Goal: Find specific page/section: Find specific page/section

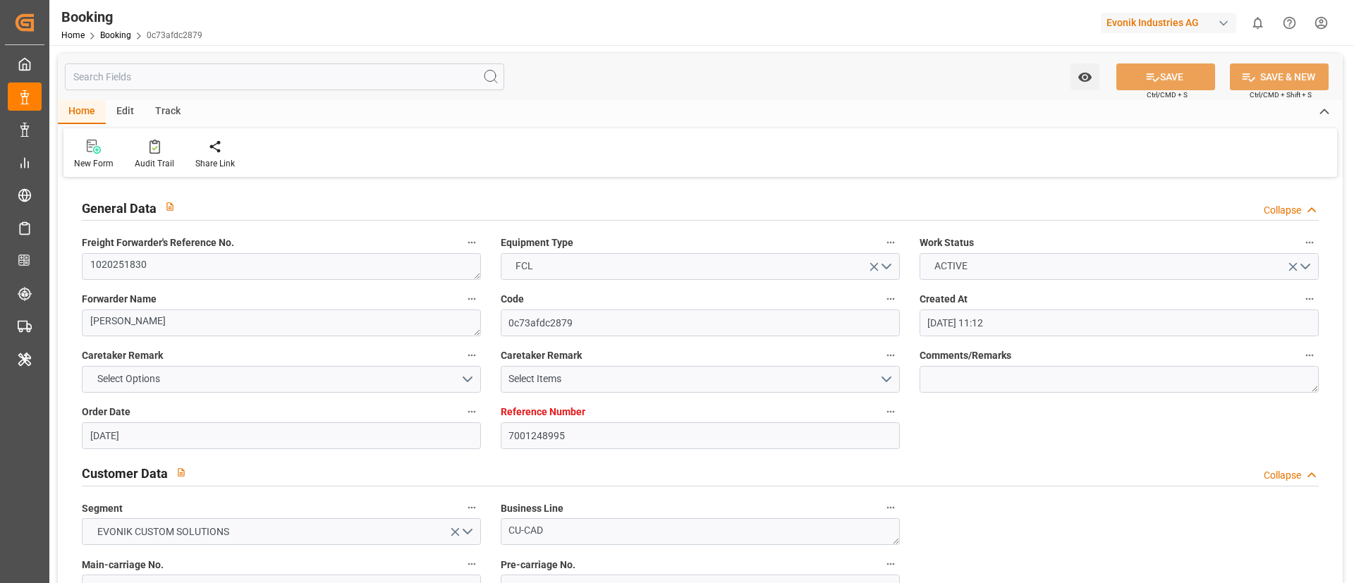
scroll to position [2556, 0]
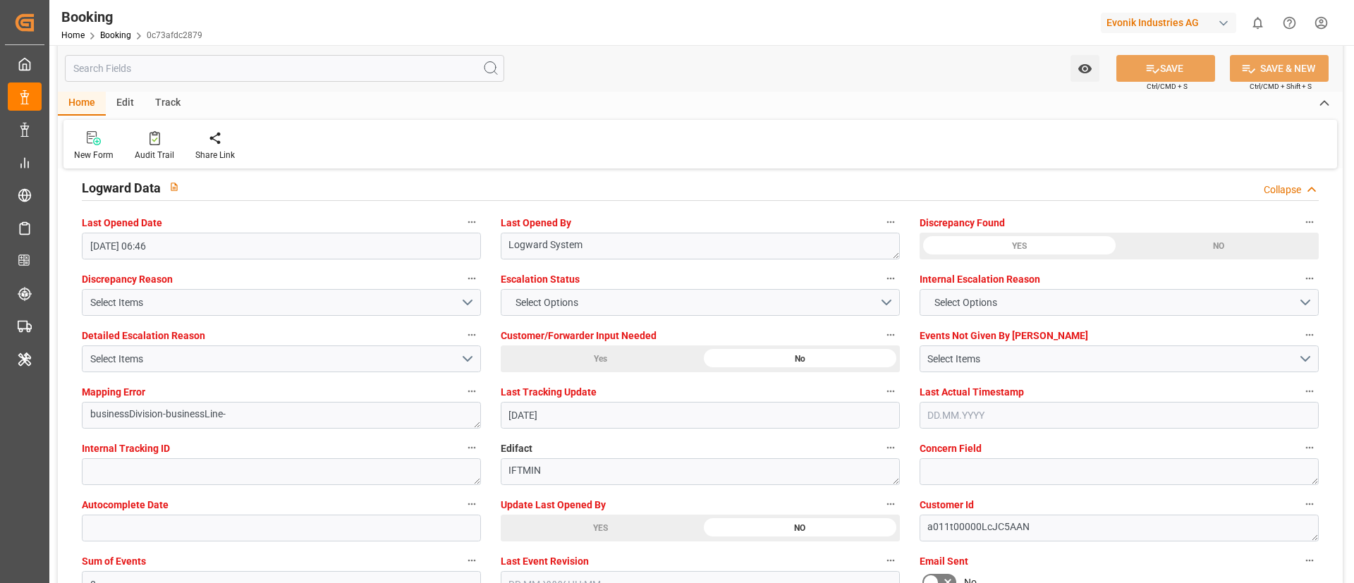
click at [1191, 16] on div "Evonik Industries AG" at bounding box center [1168, 23] width 135 height 20
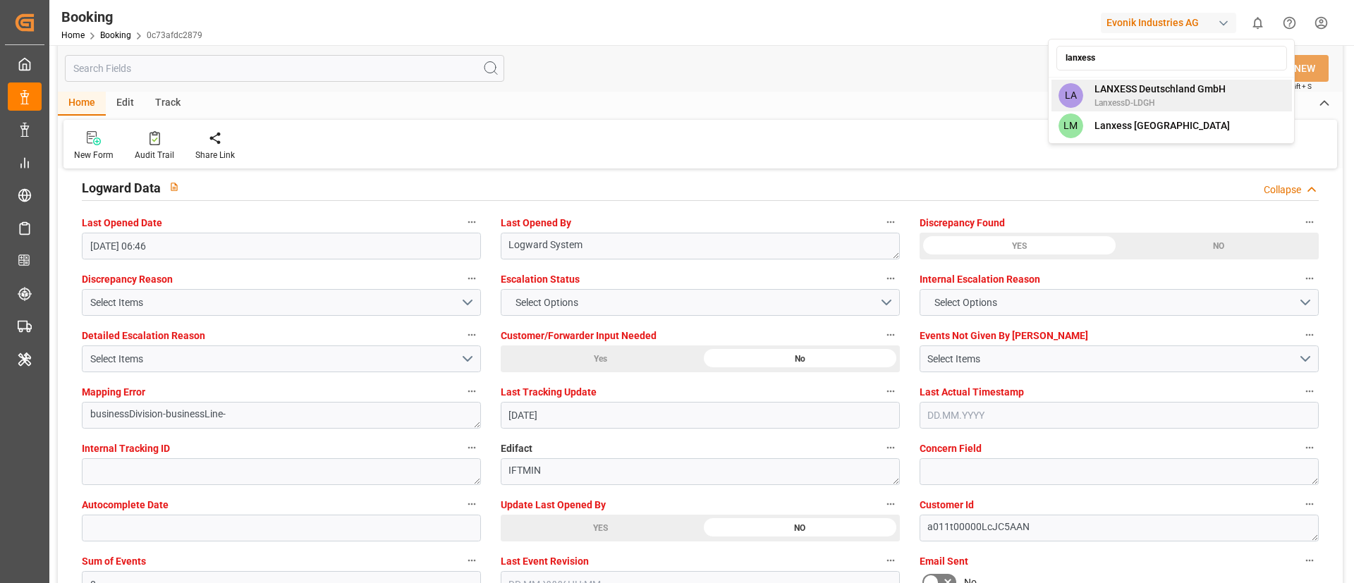
type input "lanxess"
click at [1192, 100] on span "LanxessD-LDGH" at bounding box center [1160, 103] width 131 height 13
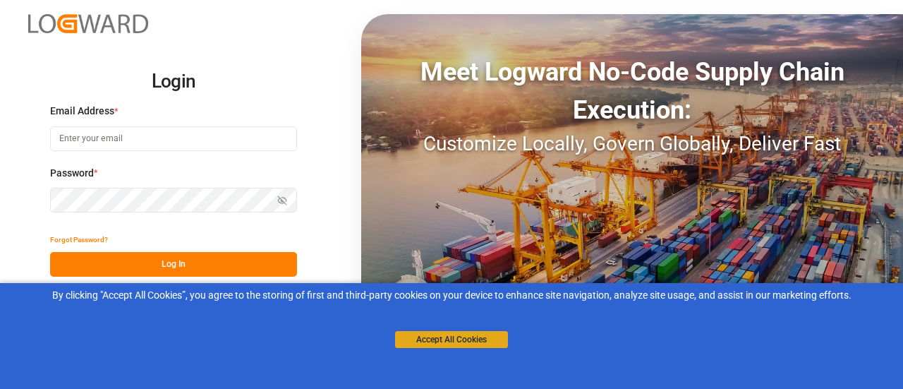
click at [440, 344] on button "Accept All Cookies" at bounding box center [451, 339] width 113 height 17
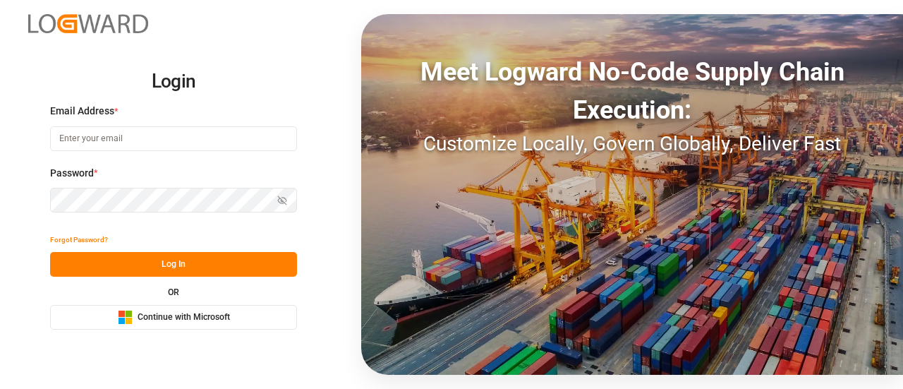
click at [185, 315] on span "Continue with Microsoft" at bounding box center [184, 317] width 92 height 13
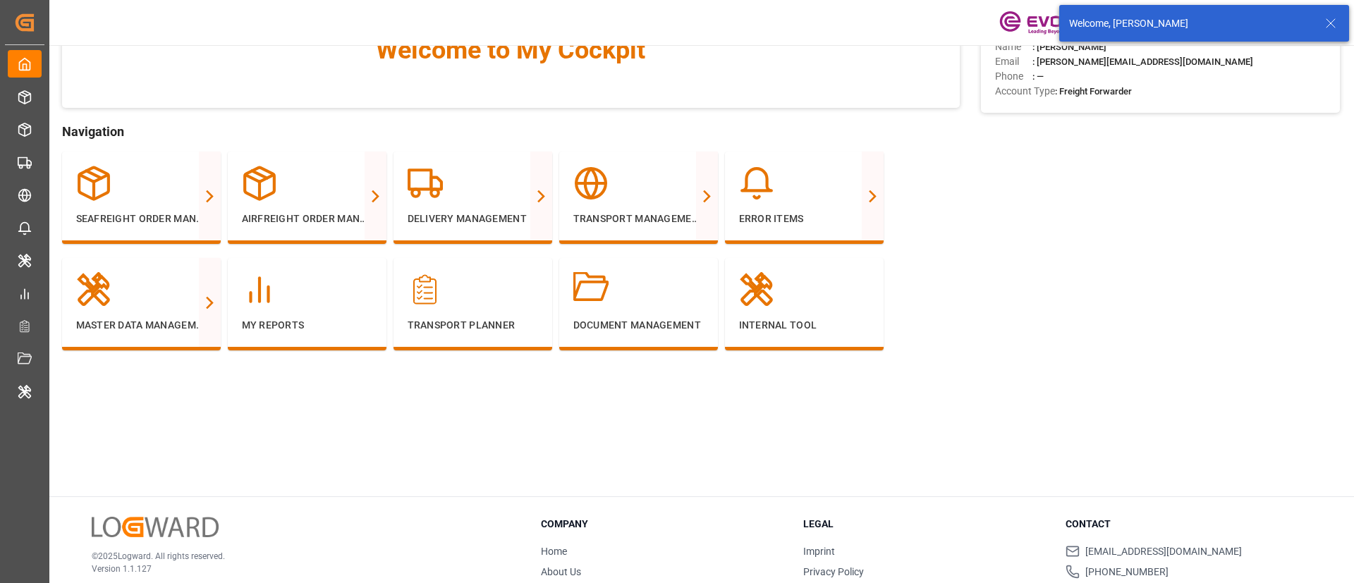
scroll to position [61, 0]
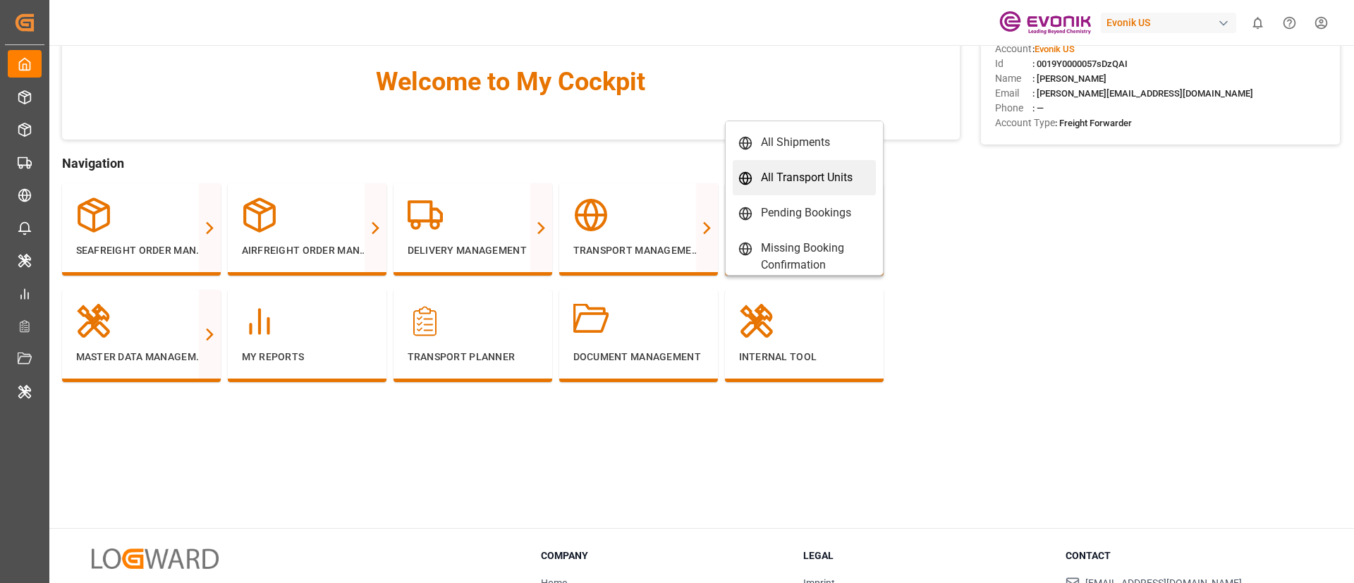
click at [800, 176] on div "All Transport Units" at bounding box center [807, 177] width 92 height 17
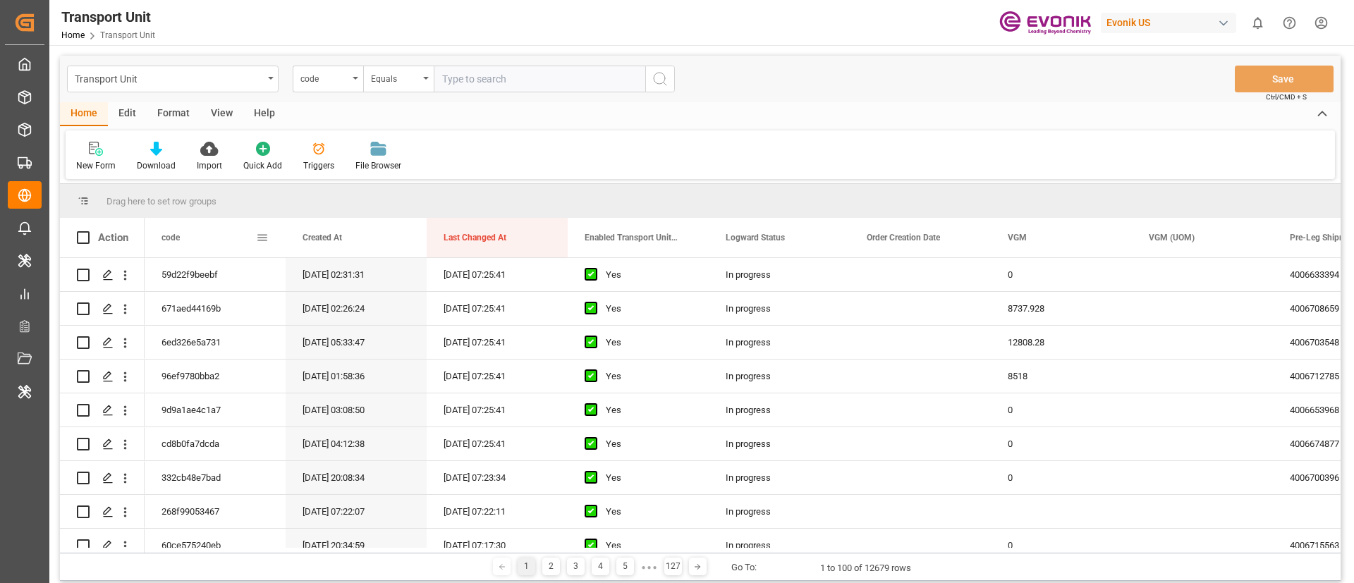
click at [260, 238] on span at bounding box center [262, 237] width 13 height 13
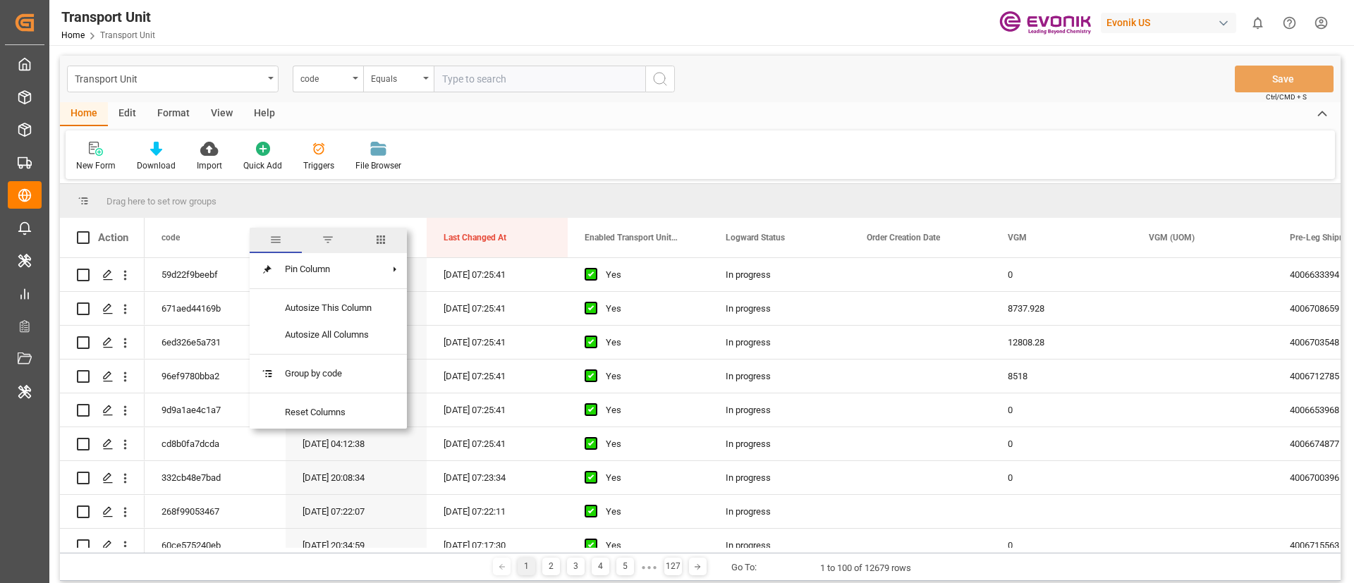
click at [373, 238] on span "columns" at bounding box center [381, 240] width 52 height 25
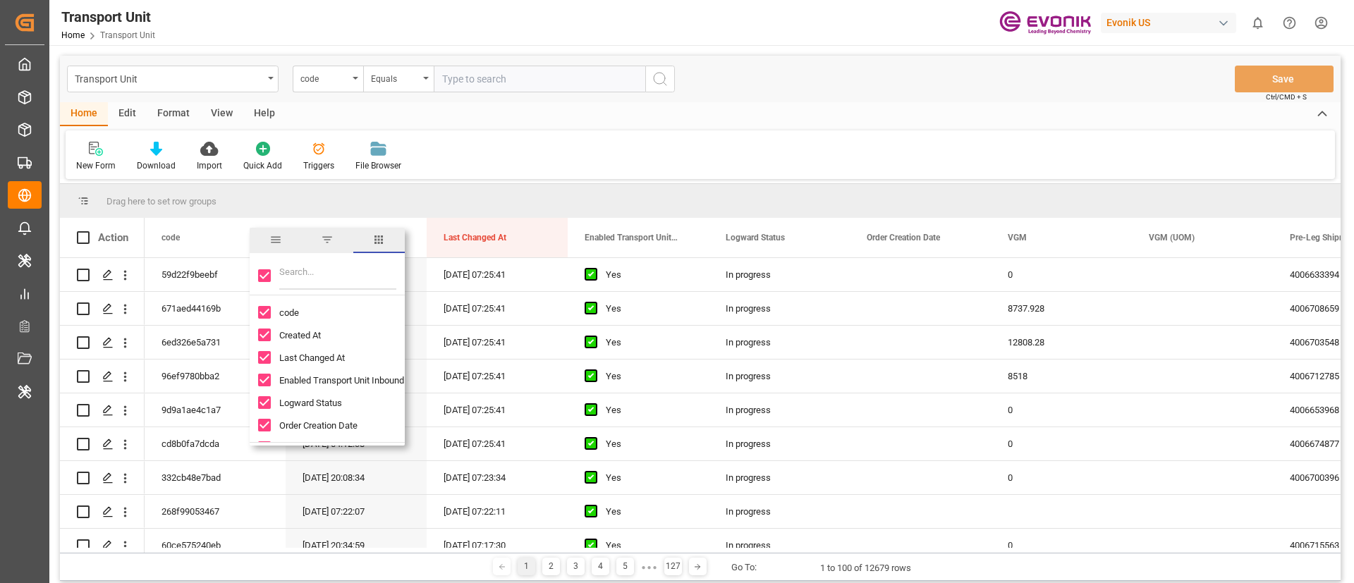
click at [265, 274] on input "Toggle Select All Columns" at bounding box center [264, 275] width 13 height 13
checkbox input "false"
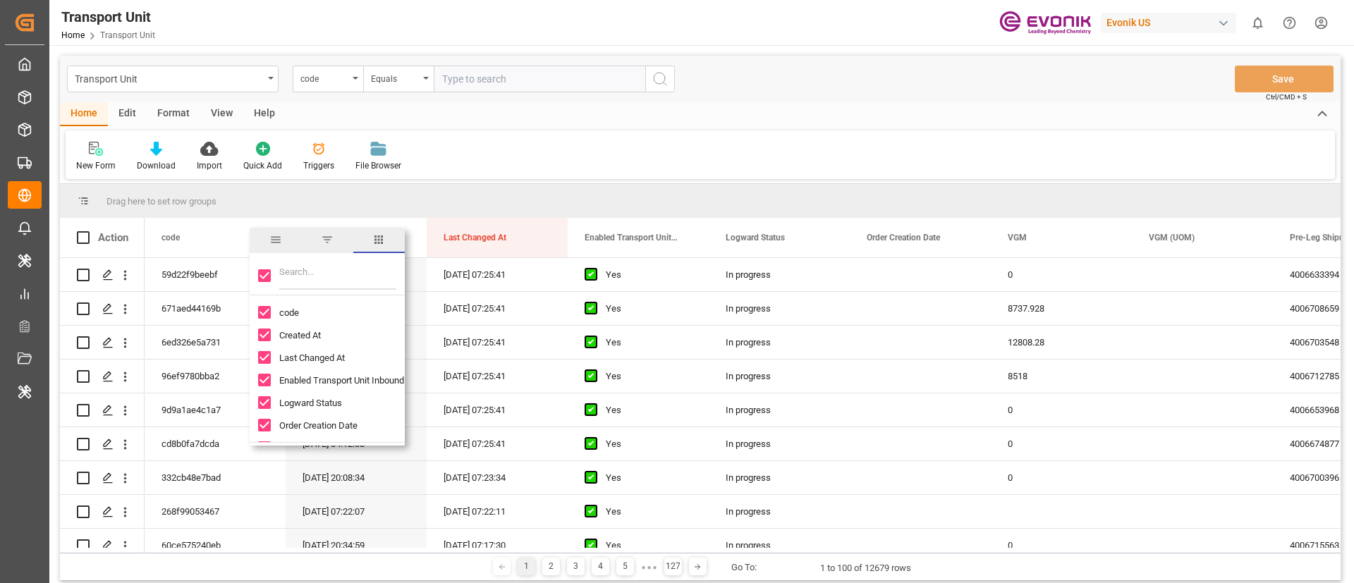
checkbox input "false"
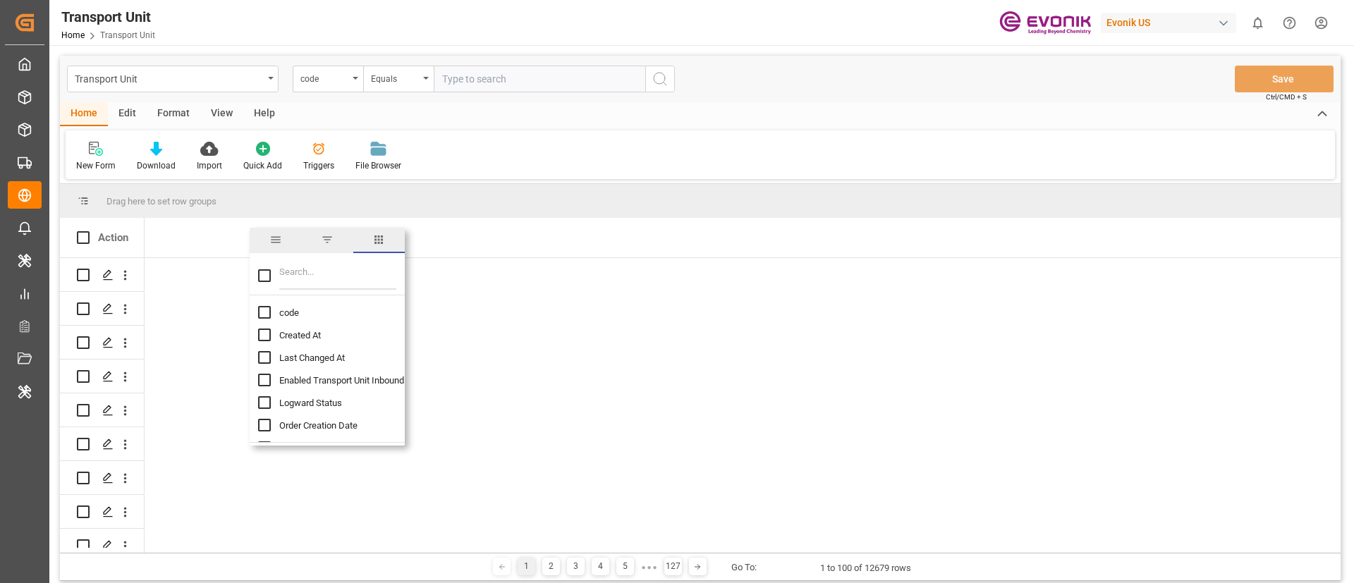
click at [289, 274] on input "Filter Columns Input" at bounding box center [337, 276] width 117 height 28
type input "dis"
click at [291, 332] on span "Discrepancy Reason" at bounding box center [320, 335] width 83 height 11
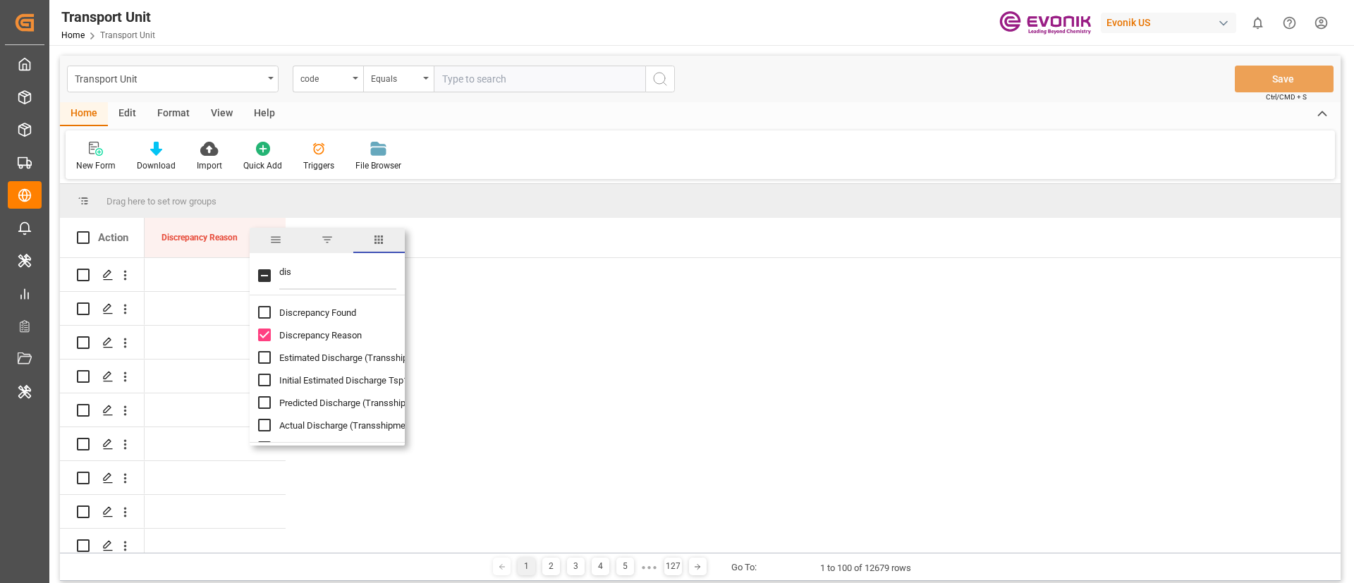
checkbox input "false"
checkbox input "true"
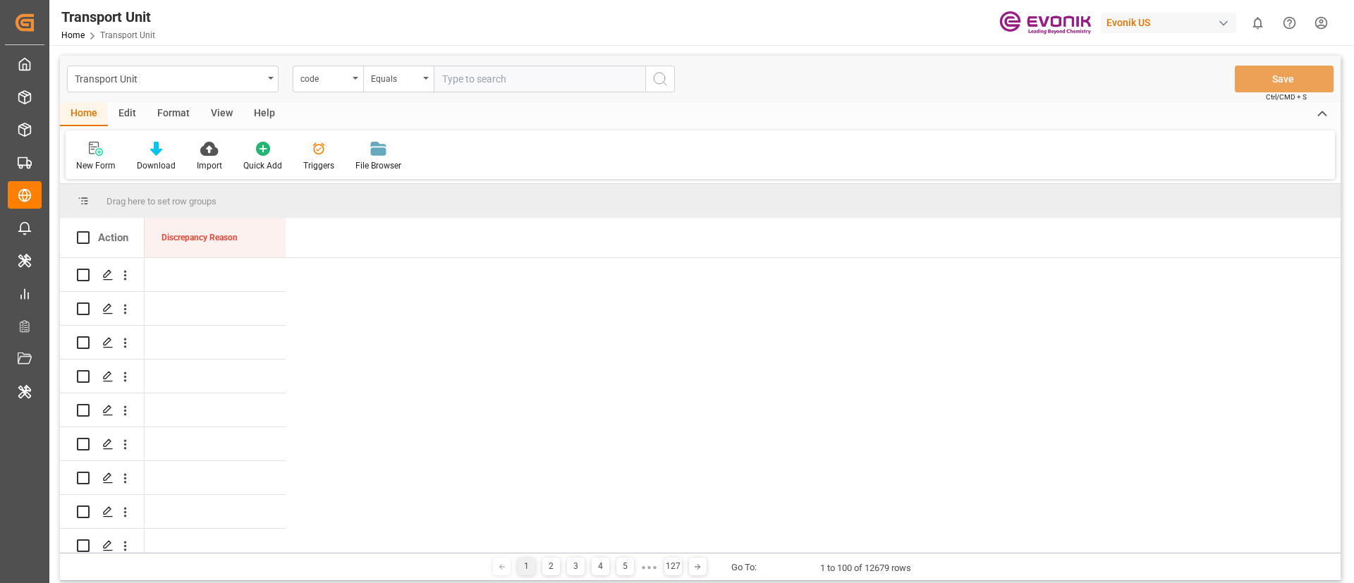
click at [230, 269] on div "Press SPACE to select this row." at bounding box center [215, 274] width 141 height 33
click at [224, 277] on div "Select Items" at bounding box center [209, 283] width 90 height 15
drag, startPoint x: 231, startPoint y: 289, endPoint x: 229, endPoint y: 299, distance: 10.1
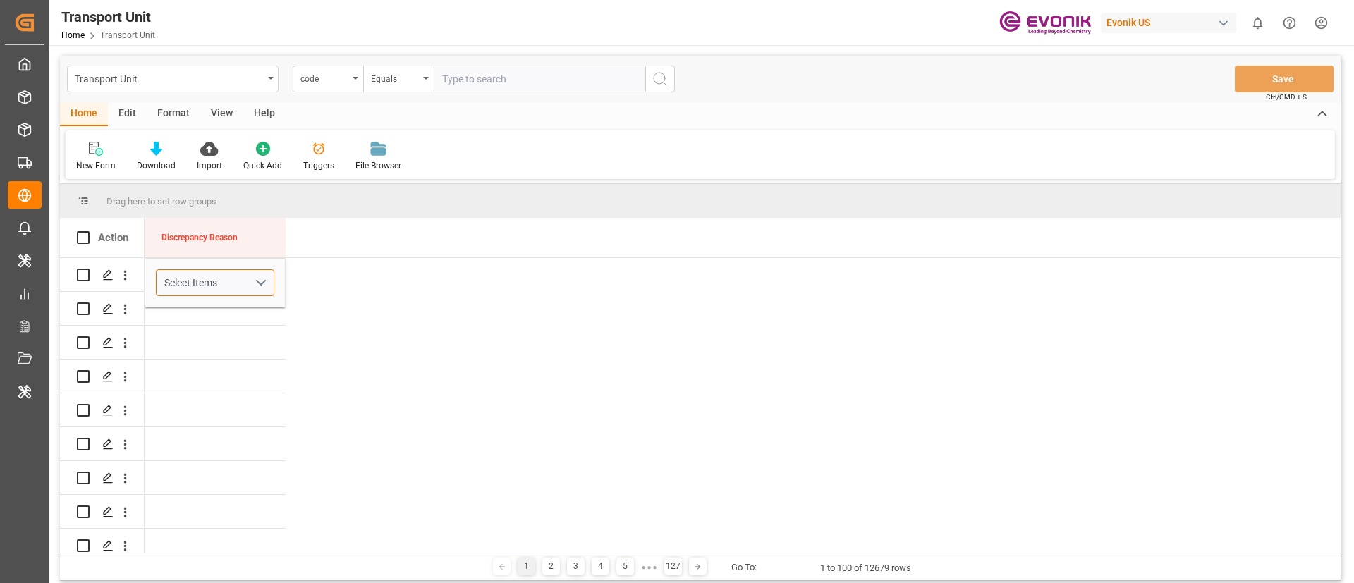
click at [231, 289] on div "Select Items" at bounding box center [209, 283] width 90 height 15
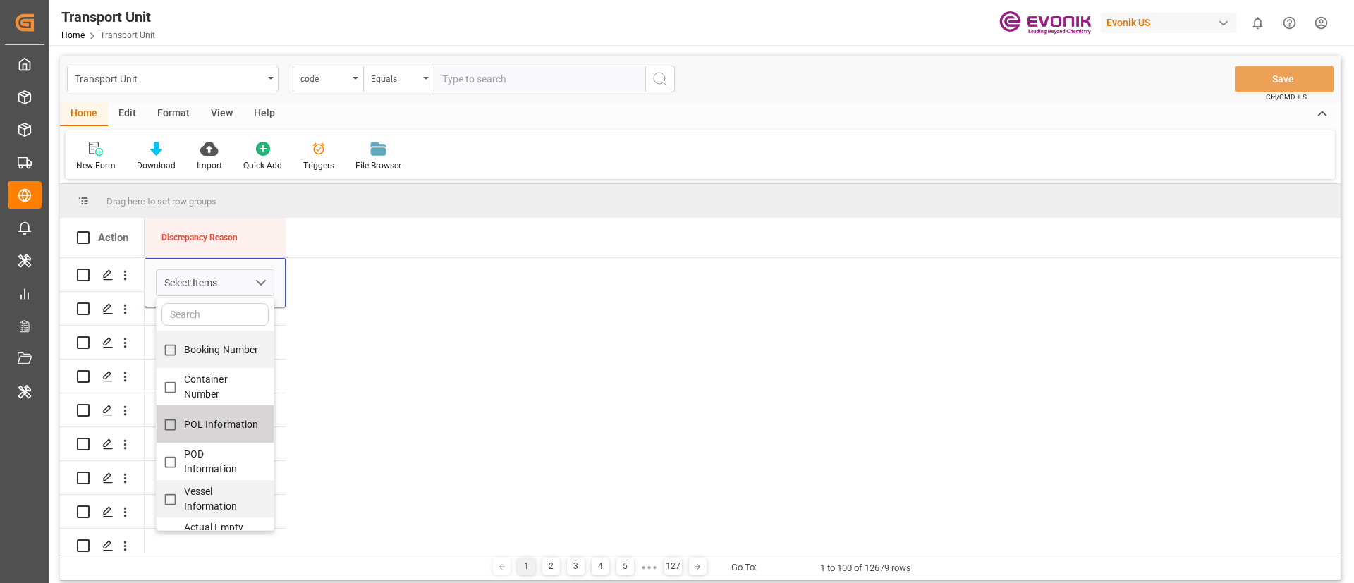
scroll to position [106, 0]
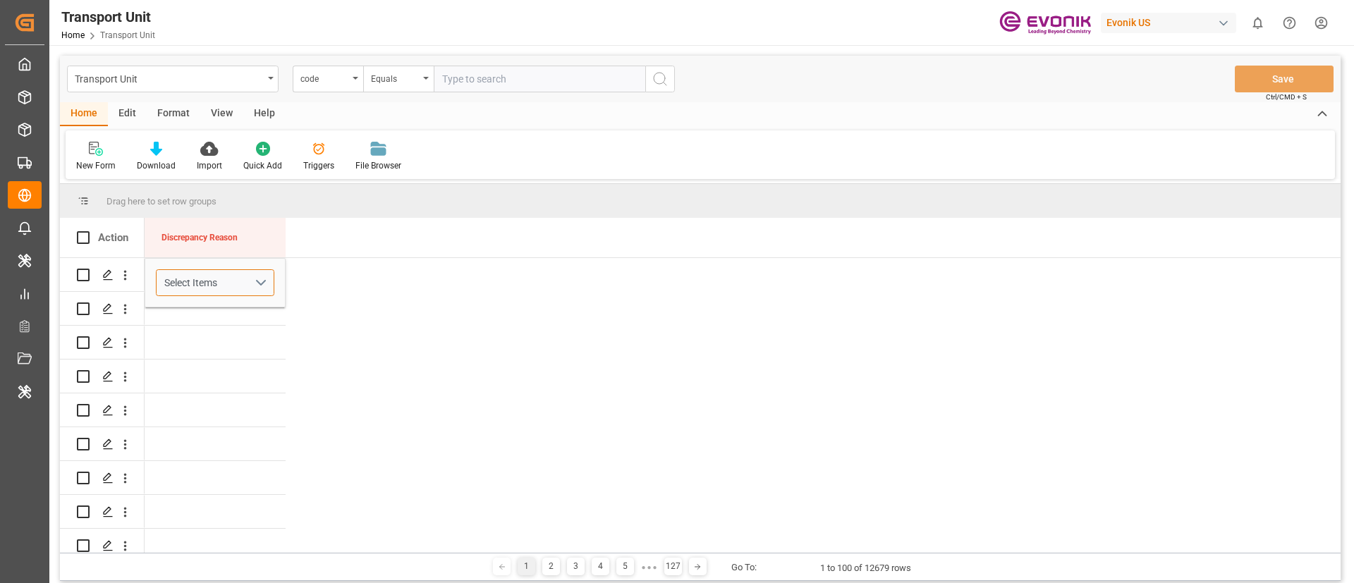
click at [196, 277] on div "Select Items" at bounding box center [209, 283] width 90 height 15
click at [241, 289] on div "Select Items" at bounding box center [209, 283] width 90 height 15
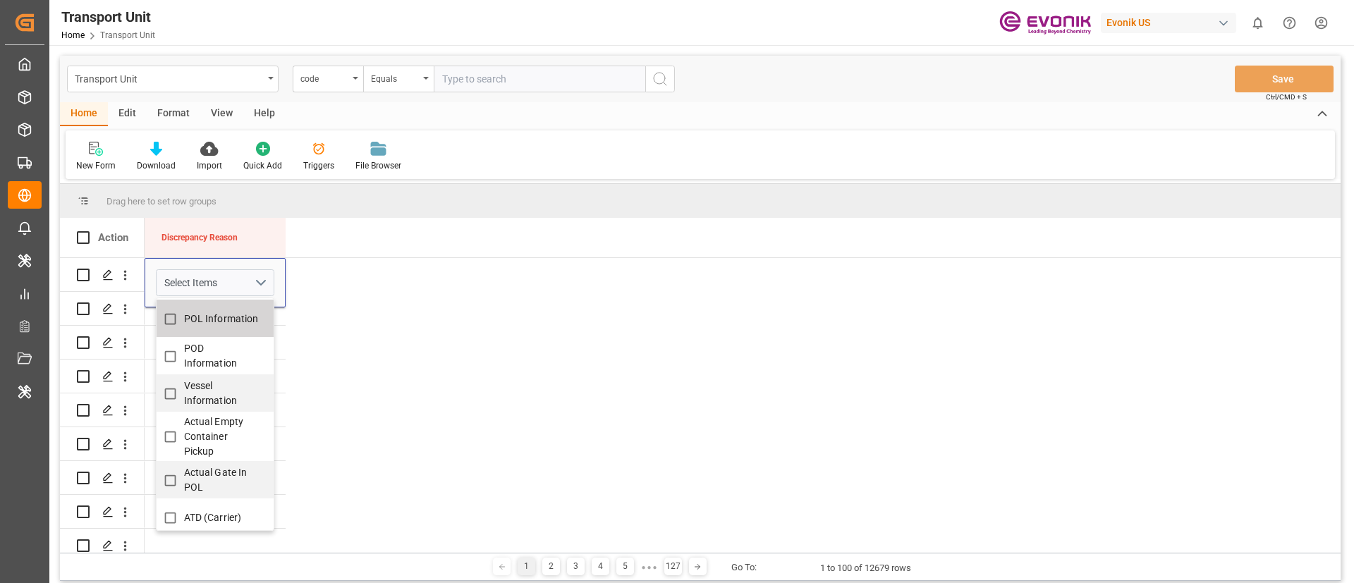
scroll to position [212, 0]
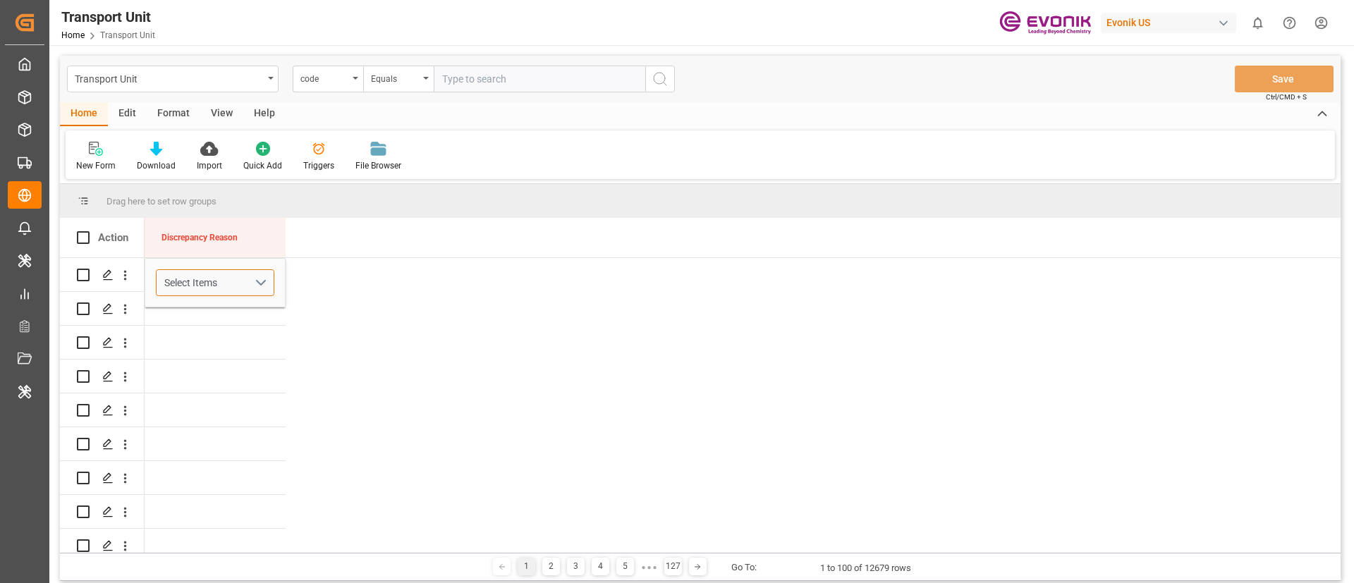
click at [231, 283] on div "Select Items" at bounding box center [209, 283] width 90 height 15
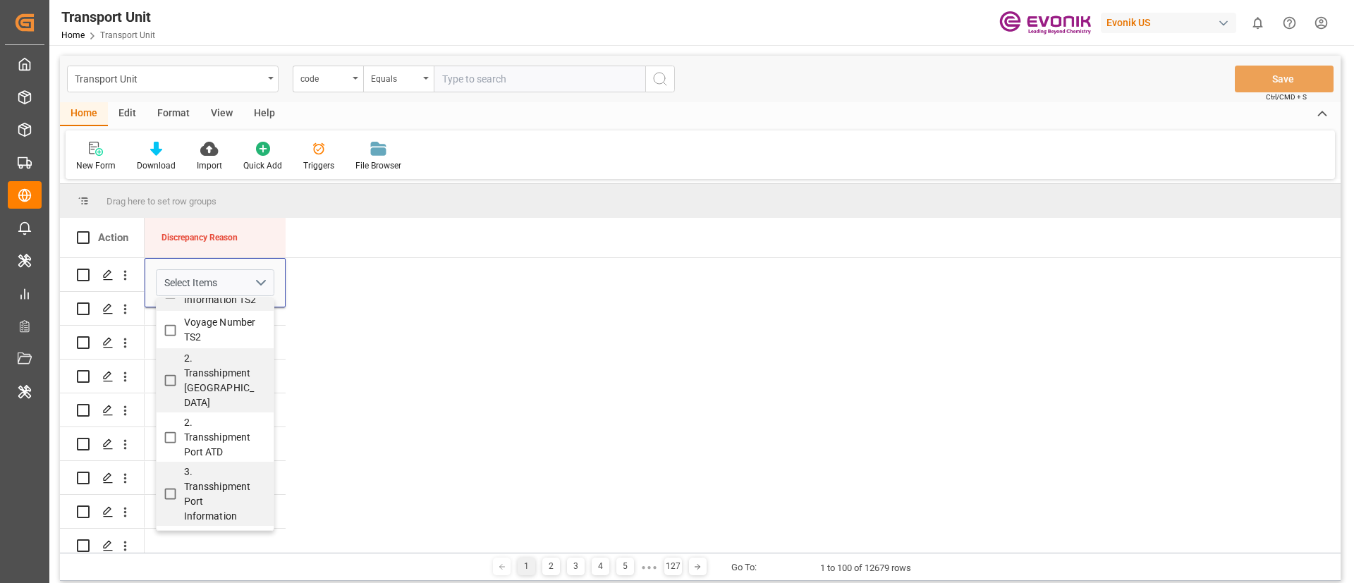
scroll to position [1022, 0]
